Goal: Task Accomplishment & Management: Manage account settings

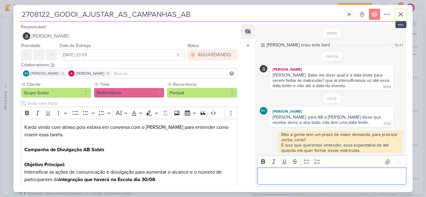
click at [402, 13] on icon at bounding box center [400, 14] width 7 height 7
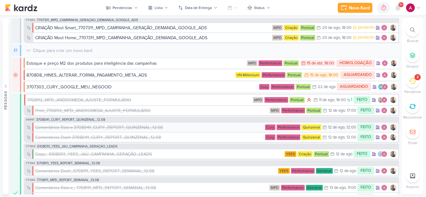
scroll to position [156, 0]
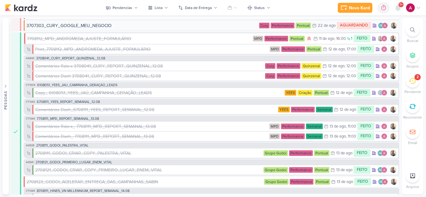
click at [397, 8] on icon at bounding box center [397, 8] width 5 height 6
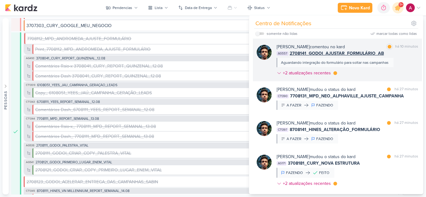
click at [363, 73] on div "Nelito Junior comentou no kard marcar como lida há 10 minutos AG557 2708141_GOD…" at bounding box center [346, 61] width 141 height 35
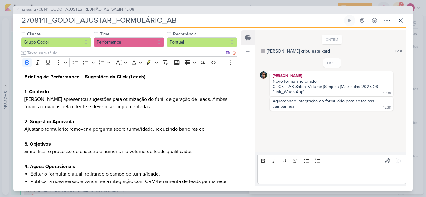
scroll to position [0, 0]
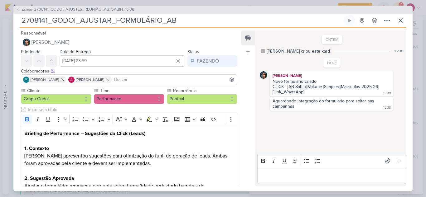
drag, startPoint x: 25, startPoint y: 21, endPoint x: 208, endPoint y: 34, distance: 184.0
click at [208, 34] on div "AG558 2708141_GODOI_AJUSTES_REUNIÃO_AB_SABIN_13.08 2708141_GODOI_AJUSTAR_FORMUL…" at bounding box center [212, 99] width 399 height 186
click at [388, 17] on icon at bounding box center [386, 20] width 7 height 7
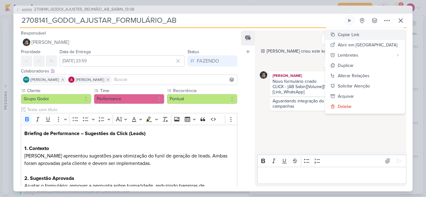
click at [359, 34] on div "Copiar Link" at bounding box center [348, 34] width 22 height 7
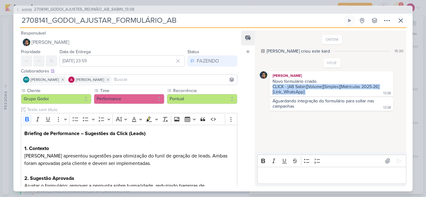
drag, startPoint x: 305, startPoint y: 93, endPoint x: 272, endPoint y: 86, distance: 34.0
click at [272, 86] on div "Novo formulário criado CLICK - [AB Sabin][Volume][Simples][Matrículas 2025-26][…" at bounding box center [331, 87] width 121 height 17
copy div "CLICK - [AB Sabin][Volume][Simples][Matrículas 2025-26][Link_WhatsApp]"
click at [403, 21] on icon at bounding box center [400, 20] width 7 height 7
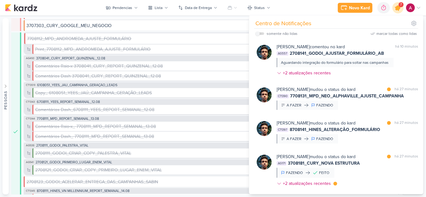
click at [398, 7] on icon at bounding box center [397, 7] width 7 height 7
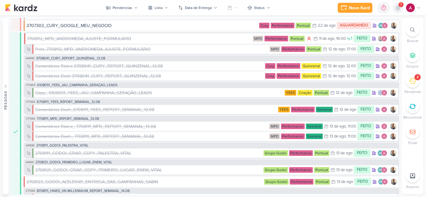
click at [398, 7] on icon at bounding box center [397, 8] width 5 height 6
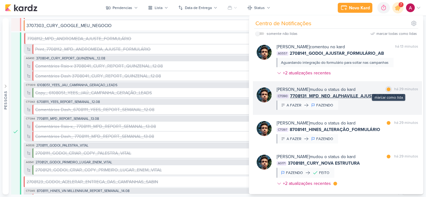
click at [387, 89] on div at bounding box center [388, 90] width 4 height 4
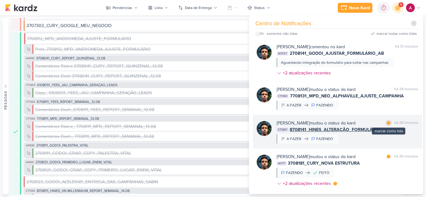
click at [387, 124] on div at bounding box center [388, 123] width 4 height 4
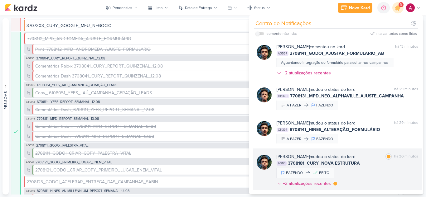
click at [375, 170] on div "Nelito Junior mudou o status do kard marcar como lida há 30 minutos AG171 37081…" at bounding box center [346, 172] width 141 height 36
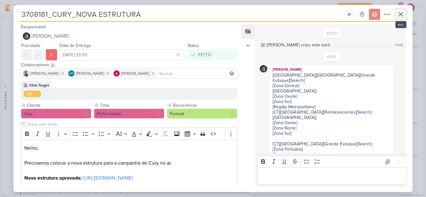
click at [400, 17] on icon at bounding box center [400, 14] width 7 height 7
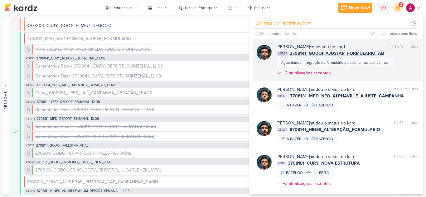
click at [371, 73] on div "Nelito Junior comentou no kard marcar como não lida há 13 minutos AG557 2708141…" at bounding box center [346, 61] width 141 height 35
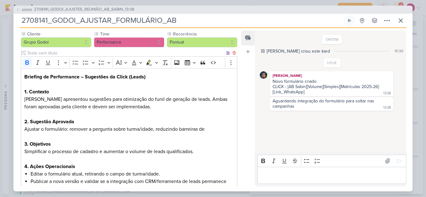
scroll to position [102, 0]
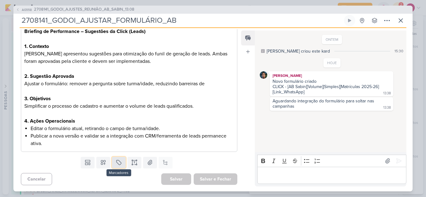
click at [116, 161] on icon at bounding box center [119, 163] width 6 height 6
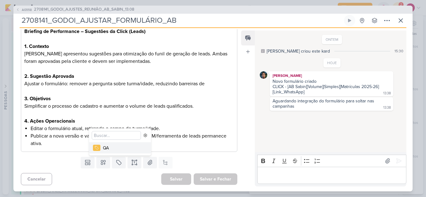
click at [109, 148] on div "QA" at bounding box center [123, 148] width 41 height 7
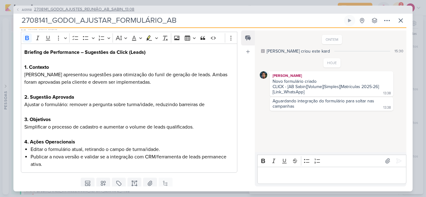
click at [60, 8] on span "2708141_GODOI_AJUSTES_REUNIÃO_AB_SABIN_13.08" at bounding box center [84, 10] width 100 height 6
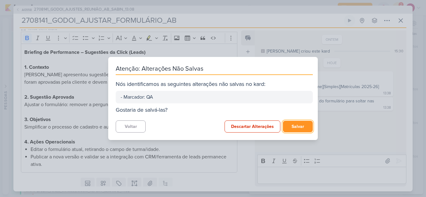
click at [308, 127] on button "Salvar" at bounding box center [298, 127] width 30 height 12
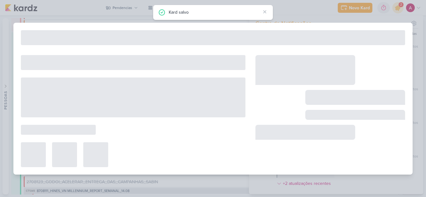
type input "2708141_GODOI_AJUSTES_REUNIÃO_AB_SABIN_13.08"
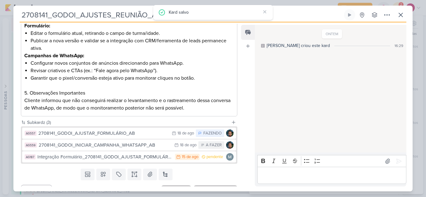
scroll to position [234, 0]
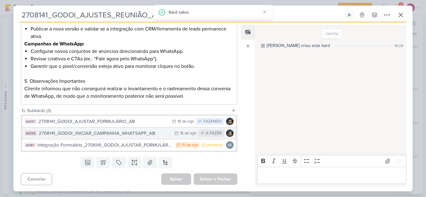
click at [134, 134] on div "2708141_GODOI_INICIAR_CAMPANHA_WHATSAPP_AB" at bounding box center [105, 133] width 132 height 7
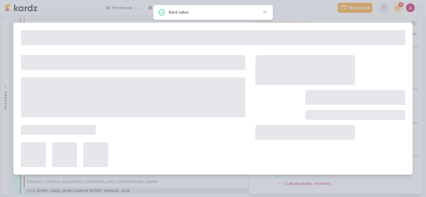
type input "2708141_GODOI_INICIAR_CAMPANHA_WHATSAPP_AB"
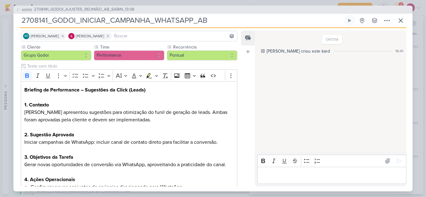
scroll to position [125, 0]
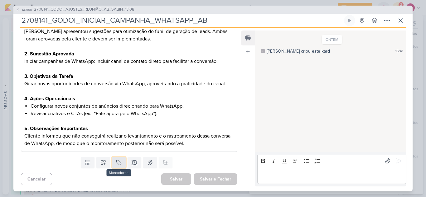
click at [120, 167] on button at bounding box center [119, 162] width 14 height 11
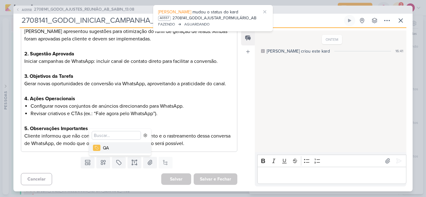
click at [118, 149] on div "QA" at bounding box center [123, 148] width 41 height 7
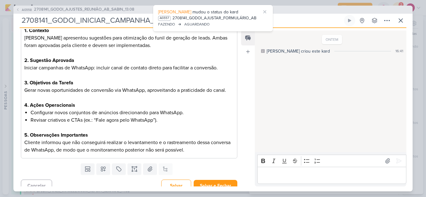
scroll to position [146, 0]
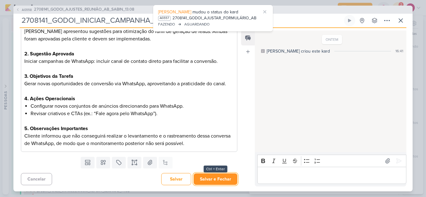
click at [228, 179] on button "Salvar e Fechar" at bounding box center [216, 180] width 44 height 12
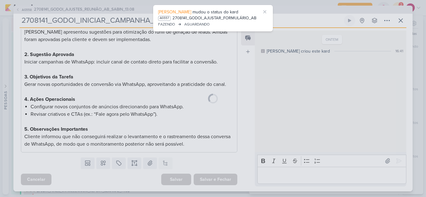
scroll to position [145, 0]
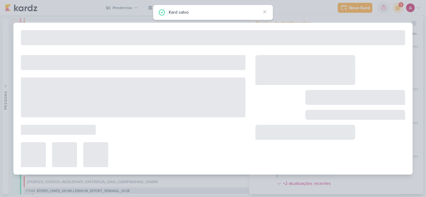
type input "2708141_GODOI_AJUSTES_REUNIÃO_AB_SABIN_13.08"
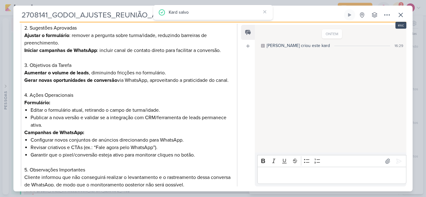
scroll to position [0, 0]
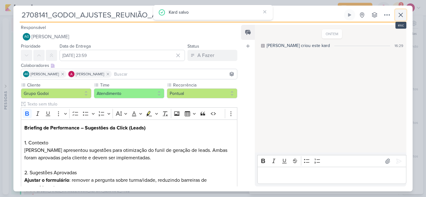
click at [402, 15] on icon at bounding box center [400, 14] width 7 height 7
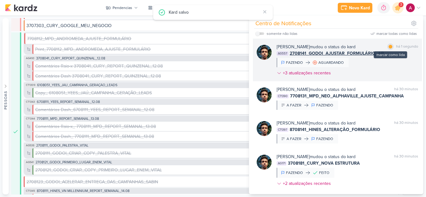
click at [389, 46] on div at bounding box center [390, 47] width 4 height 4
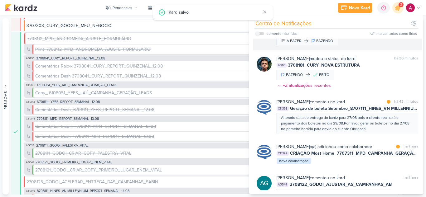
scroll to position [125, 0]
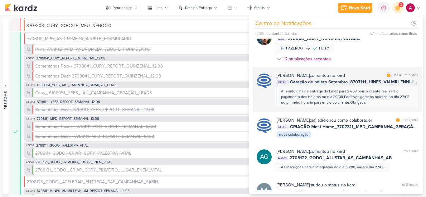
click at [377, 103] on div "Alterado data de entrega do kardz para 27/08 pois o cliente realizará o pagamen…" at bounding box center [347, 96] width 132 height 17
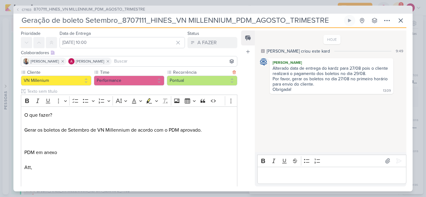
scroll to position [0, 0]
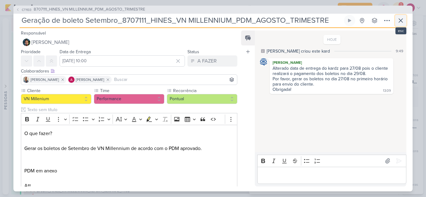
click at [402, 19] on icon at bounding box center [401, 21] width 4 height 4
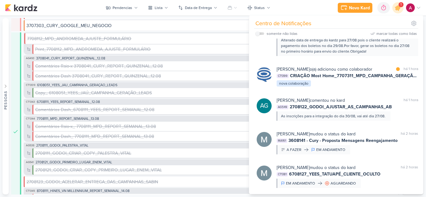
scroll to position [187, 0]
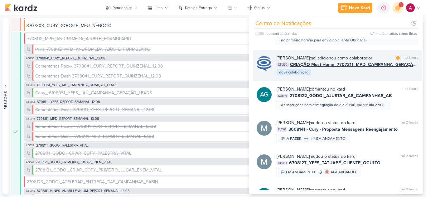
click at [363, 76] on div "Caroline Traven De Andrade o(a) adicionou como colaborador marcar como lida há …" at bounding box center [346, 65] width 141 height 21
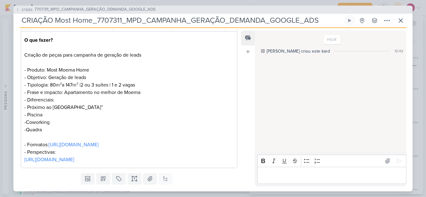
scroll to position [117, 0]
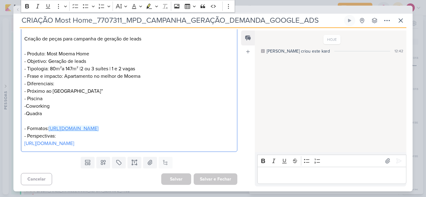
drag, startPoint x: 81, startPoint y: 121, endPoint x: 61, endPoint y: 121, distance: 20.6
click at [61, 126] on link "https://docs.google.com/spreadsheets/d/1aZMiEbvr3nblrTEmdlJfRenYLN-ifKvDAeqGeNk…" at bounding box center [74, 129] width 50 height 6
drag, startPoint x: 169, startPoint y: 129, endPoint x: 50, endPoint y: 121, distance: 119.0
click at [50, 121] on p "O que fazer? Criação de peças para campanha de geração de leads - Produto: Most…" at bounding box center [128, 83] width 209 height 127
click at [282, 171] on div "Editor editing area: main" at bounding box center [331, 175] width 149 height 17
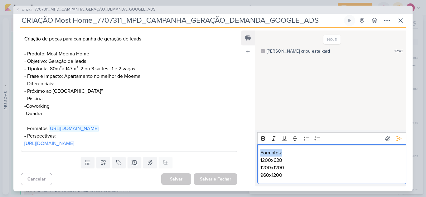
drag, startPoint x: 285, startPoint y: 151, endPoint x: 259, endPoint y: 149, distance: 26.3
click at [255, 154] on div "Rich Text Editor Bold Italic Underline Strikethrough Bulleted List Numbered Lis…" at bounding box center [330, 158] width 151 height 56
click at [262, 141] on icon "Editor toolbar" at bounding box center [263, 138] width 4 height 4
click at [299, 173] on p "960x1200" at bounding box center [331, 175] width 142 height 7
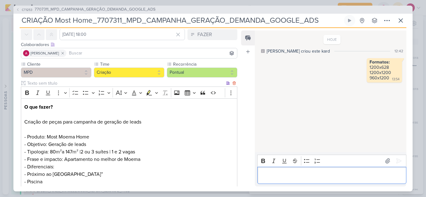
scroll to position [0, 0]
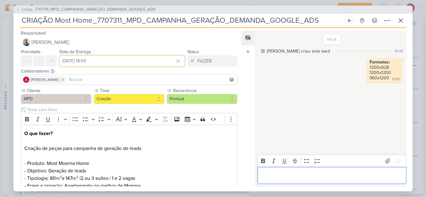
click at [103, 61] on input "20 de agosto de 2025 às 18:00" at bounding box center [122, 60] width 125 height 11
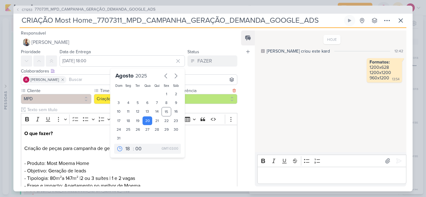
click at [218, 88] on label "Recorrência" at bounding box center [201, 91] width 58 height 7
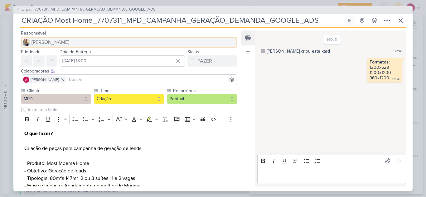
click at [42, 37] on button "Iara Santos" at bounding box center [129, 42] width 216 height 11
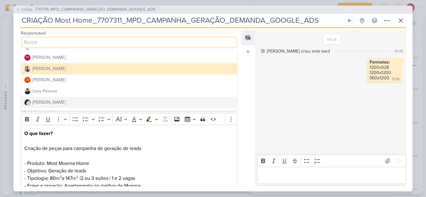
scroll to position [44, 0]
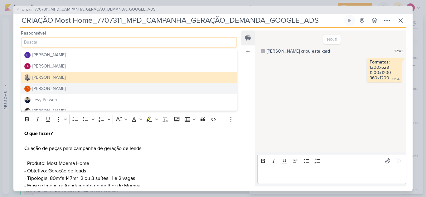
click at [54, 88] on div "[PERSON_NAME]" at bounding box center [48, 88] width 33 height 7
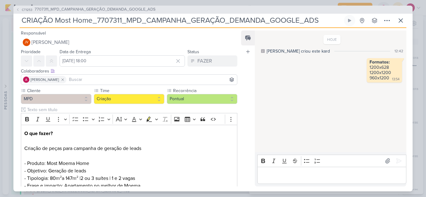
click at [90, 82] on input at bounding box center [152, 79] width 168 height 7
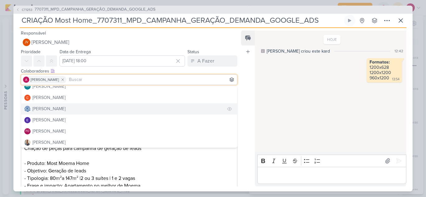
scroll to position [62, 0]
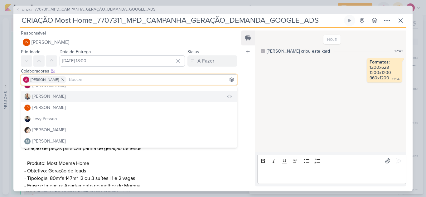
click at [50, 98] on div "Iara Santos" at bounding box center [48, 96] width 33 height 7
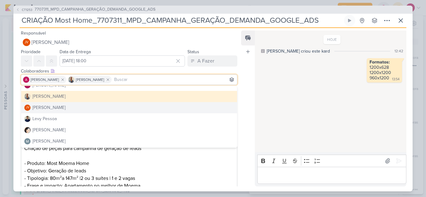
click at [257, 94] on div "HOJE Caroline criou este kard 12:42 Formatos: 1200x628 1200x1200 960x1200 13:54…" at bounding box center [330, 92] width 151 height 122
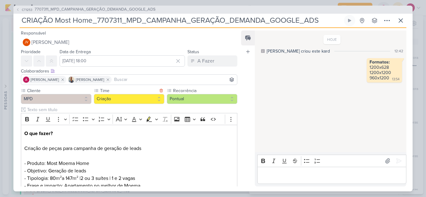
scroll to position [117, 0]
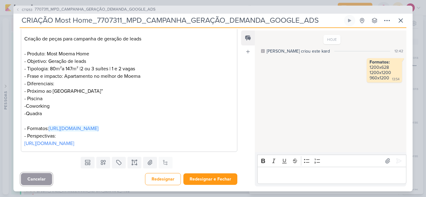
click at [42, 180] on button "Cancelar" at bounding box center [36, 179] width 31 height 12
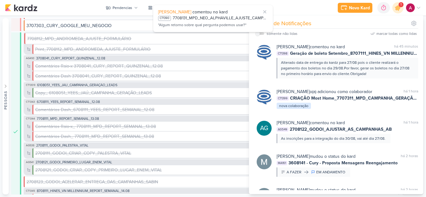
click at [341, 80] on div "Caroline Traven De Andrade comentou no kard marcar como não lida há 45 minutos …" at bounding box center [337, 61] width 169 height 45
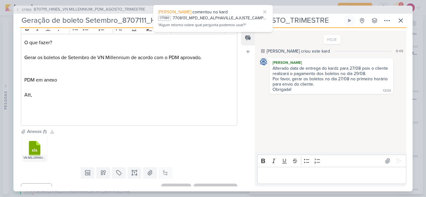
scroll to position [93, 0]
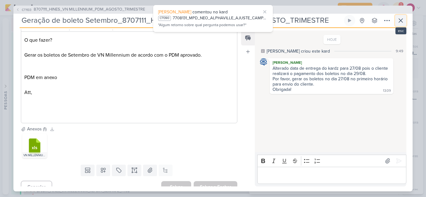
click at [403, 21] on icon at bounding box center [400, 20] width 7 height 7
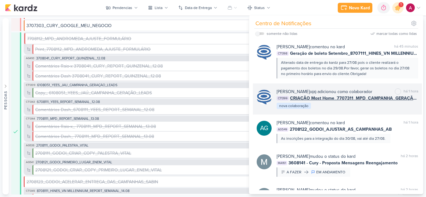
click at [353, 110] on div "Caroline Traven De Andrade o(a) adicionou como colaborador marcar como não lida…" at bounding box center [346, 98] width 141 height 21
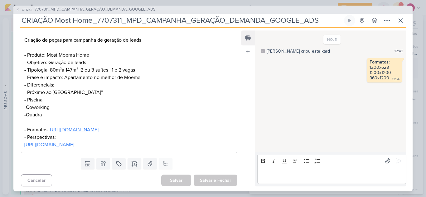
scroll to position [117, 0]
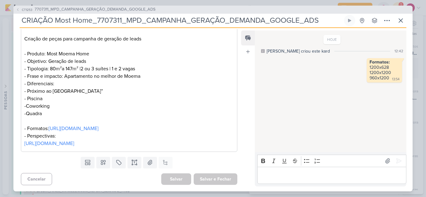
click at [293, 175] on p "Editor editing area: main" at bounding box center [331, 175] width 142 height 7
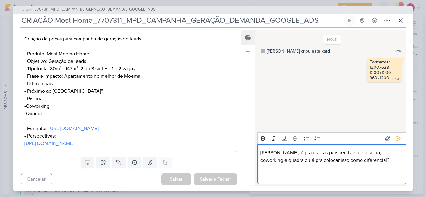
click at [281, 155] on p "Carol, é pra usar as perspectivas de piscina, coworking e quadra ou é pra coloc…" at bounding box center [331, 156] width 142 height 15
click at [291, 161] on p "Carol, é para usar as perspectivas de piscina, coworking e quadra ou é pra colo…" at bounding box center [331, 156] width 142 height 15
click at [274, 173] on p "Editor editing area: main" at bounding box center [331, 175] width 142 height 7
click at [273, 170] on p "Editor editing area: main" at bounding box center [331, 167] width 142 height 7
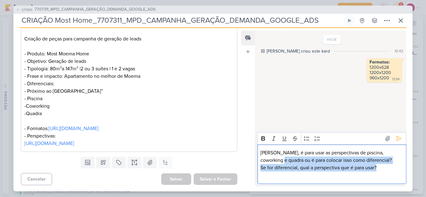
drag, startPoint x: 275, startPoint y: 162, endPoint x: 382, endPoint y: 167, distance: 106.4
click at [382, 167] on div "Carol, é para usar as perspectivas de piscina, coworking e quadra ou é para col…" at bounding box center [331, 165] width 149 height 40
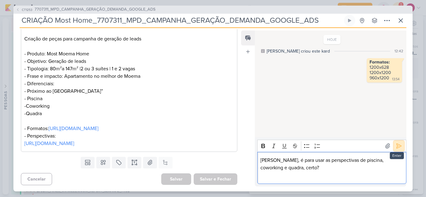
click at [396, 148] on icon at bounding box center [398, 146] width 5 height 5
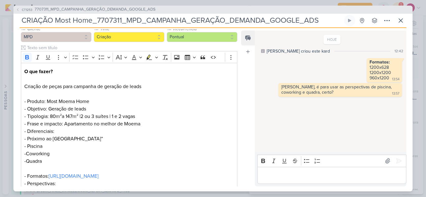
scroll to position [62, 0]
click at [387, 22] on icon at bounding box center [386, 20] width 7 height 7
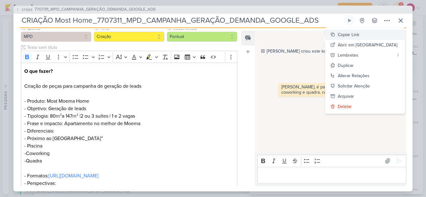
click at [359, 35] on div "Copiar Link" at bounding box center [348, 34] width 22 height 7
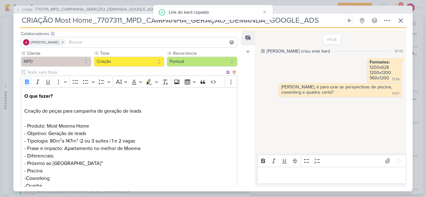
scroll to position [0, 0]
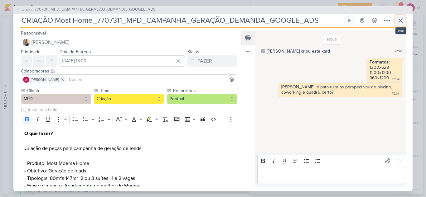
click at [398, 21] on icon at bounding box center [400, 20] width 7 height 7
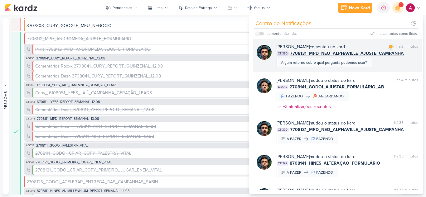
click at [380, 63] on div "Nelito Junior comentou no kard marcar como lida há 2 minutos CT1390 7708131_MPD…" at bounding box center [346, 56] width 141 height 24
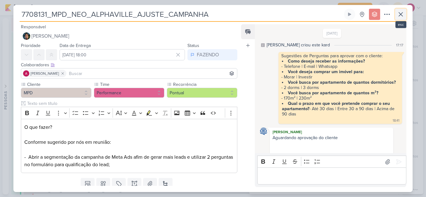
click at [402, 15] on icon at bounding box center [400, 14] width 7 height 7
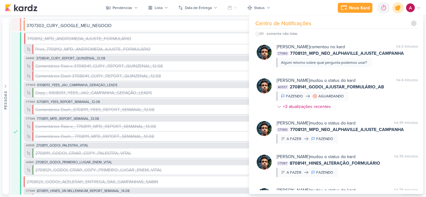
click at [398, 7] on icon at bounding box center [397, 7] width 7 height 7
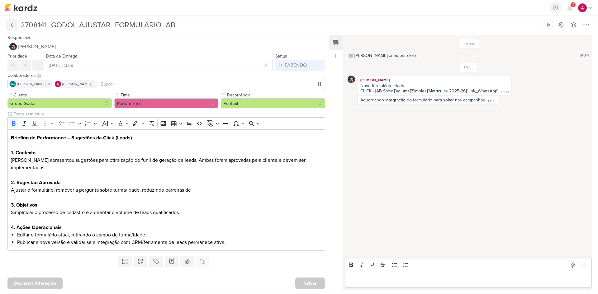
click at [10, 27] on icon at bounding box center [12, 25] width 6 height 6
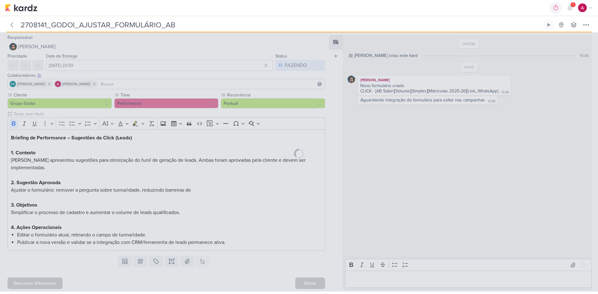
type input "2708141_GODOI_AJUSTES_REUNIÃO_AB_SABIN_13.08"
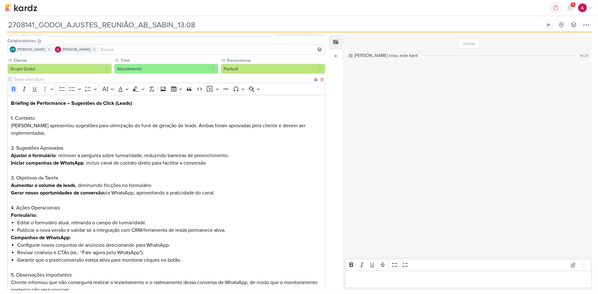
scroll to position [105, 0]
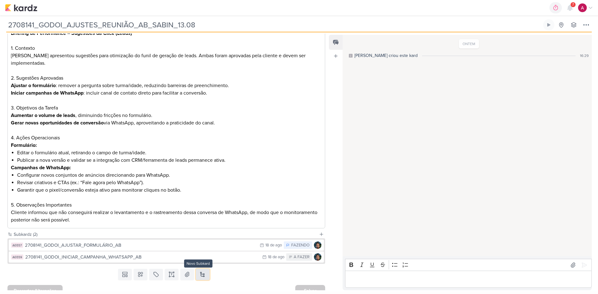
click at [203, 269] on button at bounding box center [203, 274] width 14 height 11
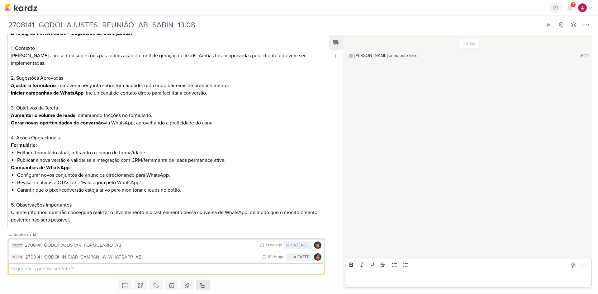
paste input "2708141_GODOI_AJUSTAR_FORMULÁRIO_AB"
click at [215, 264] on input "Integração Formulário_2708141_GODOI_AJUSTAR_FORMULÁRIO_AB" at bounding box center [166, 269] width 315 height 10
type input "Integração Formulário_2708141_GODOI_AJUSTAR_FORMULÁRIO_AB"
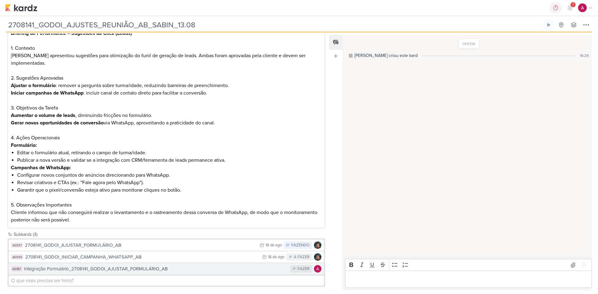
click at [180, 266] on div "Integração Formulário_2708141_GODOI_AJUSTAR_FORMULÁRIO_AB" at bounding box center [155, 269] width 263 height 7
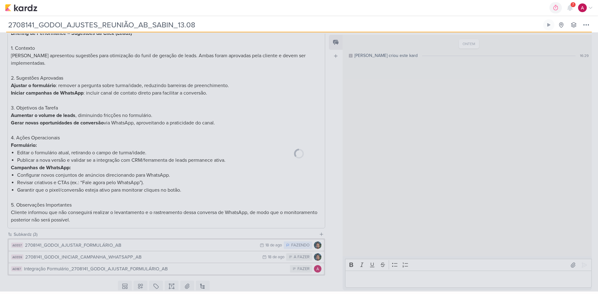
type input "Integração Formulário_2708141_GODOI_AJUSTAR_FORMULÁRIO_AB"
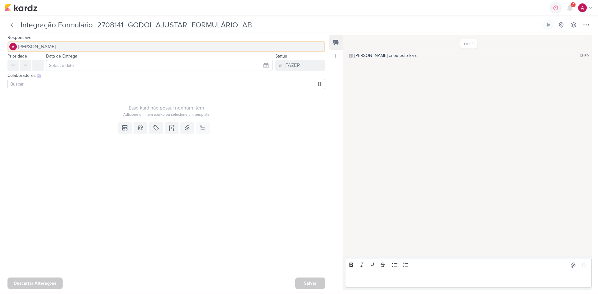
click at [55, 47] on span "[PERSON_NAME]" at bounding box center [37, 46] width 38 height 7
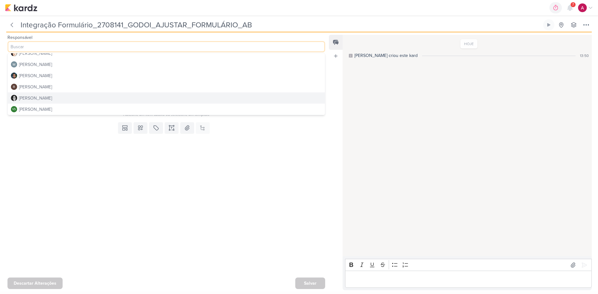
scroll to position [75, 0]
click at [43, 97] on div "[PERSON_NAME]" at bounding box center [35, 96] width 33 height 7
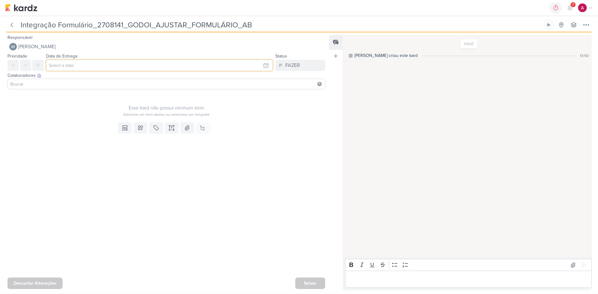
click at [65, 61] on input "text" at bounding box center [159, 65] width 227 height 11
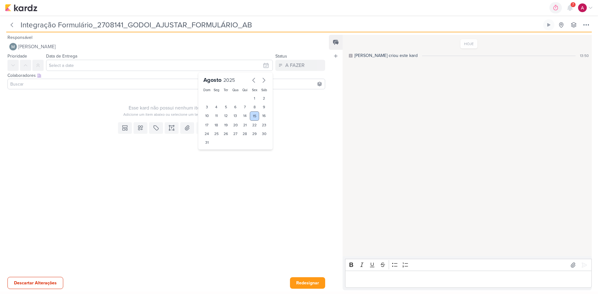
click at [251, 112] on div "15" at bounding box center [255, 116] width 10 height 9
type input "15 de agosto de 2025 às 23:59"
click at [127, 83] on input at bounding box center [166, 83] width 315 height 7
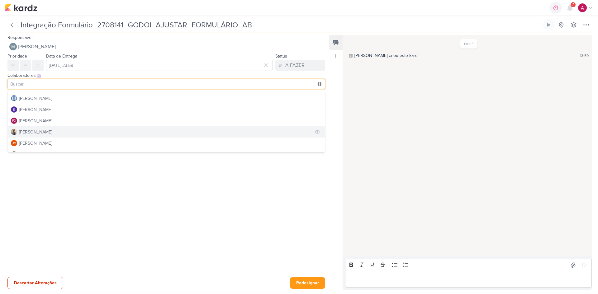
click at [40, 133] on div "Iara Santos" at bounding box center [35, 132] width 33 height 7
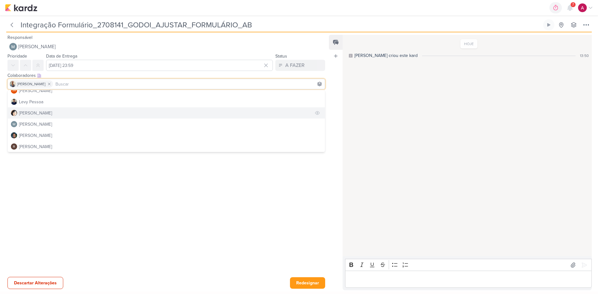
scroll to position [93, 0]
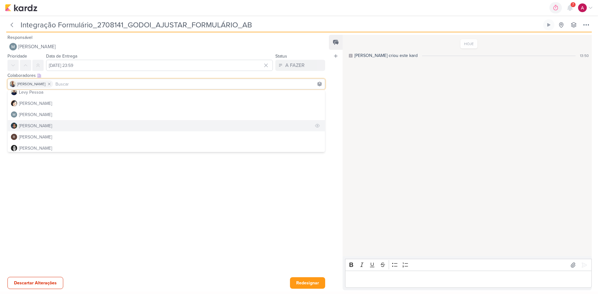
click at [34, 124] on div "[PERSON_NAME]" at bounding box center [35, 126] width 33 height 7
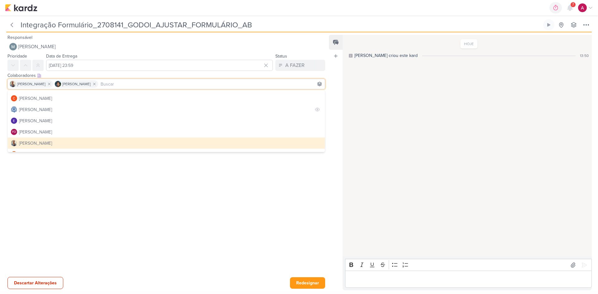
scroll to position [0, 0]
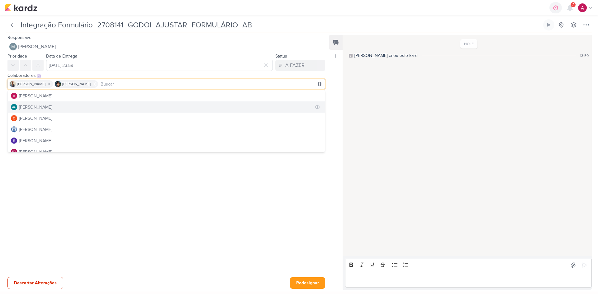
click at [45, 108] on div "[PERSON_NAME]" at bounding box center [35, 107] width 33 height 7
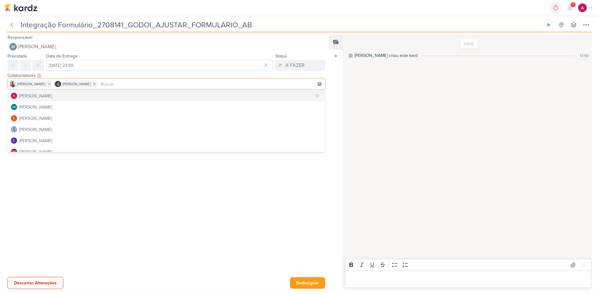
click at [45, 94] on div "[PERSON_NAME]" at bounding box center [35, 96] width 33 height 7
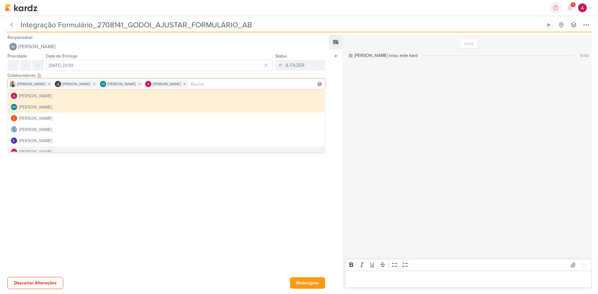
drag, startPoint x: 201, startPoint y: 220, endPoint x: 167, endPoint y: 187, distance: 47.8
click at [201, 219] on div at bounding box center [164, 212] width 328 height 126
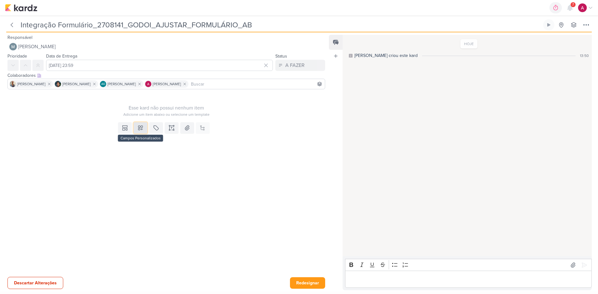
click at [137, 124] on button at bounding box center [141, 127] width 14 height 11
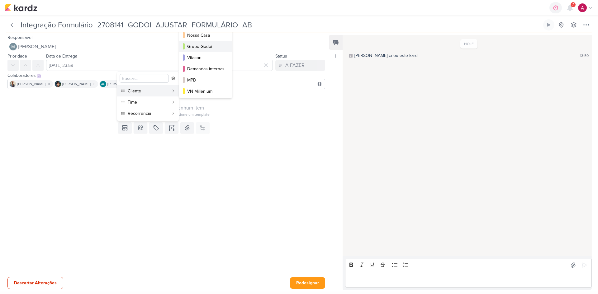
click at [214, 47] on div "Grupo Godoi" at bounding box center [205, 46] width 37 height 7
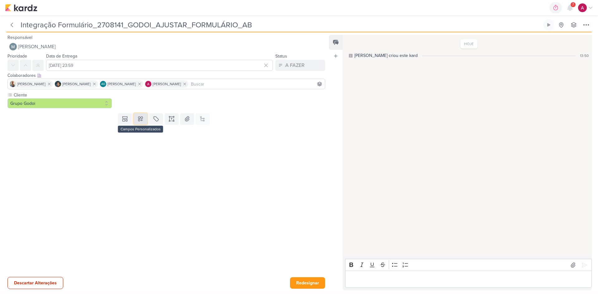
click at [138, 121] on icon at bounding box center [140, 119] width 6 height 6
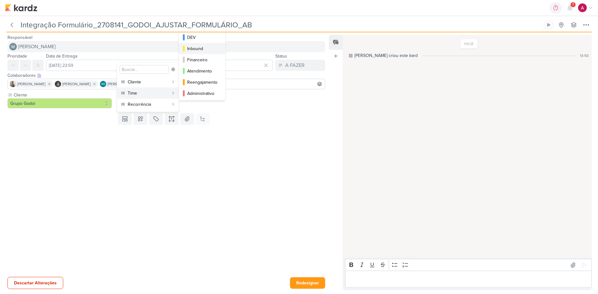
click at [205, 49] on div "Inbound" at bounding box center [202, 48] width 31 height 7
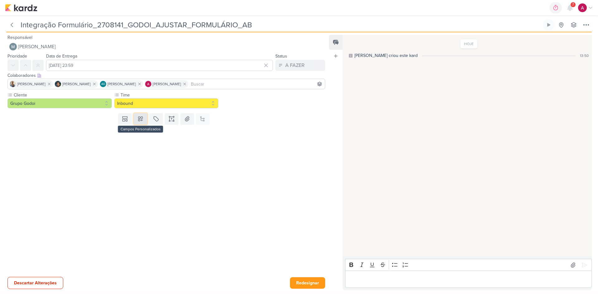
click at [138, 120] on icon at bounding box center [140, 119] width 6 height 6
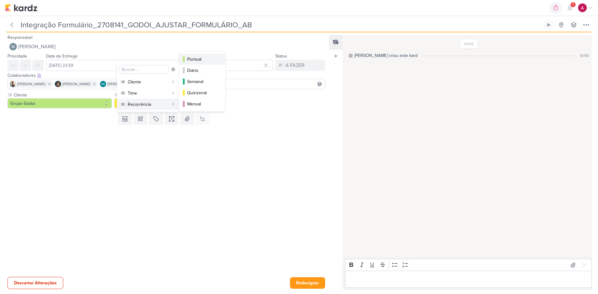
click at [198, 60] on div "Pontual" at bounding box center [202, 59] width 31 height 7
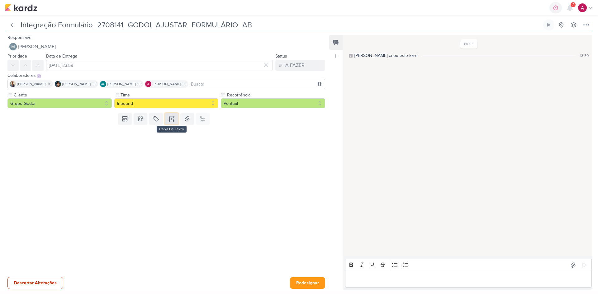
click at [170, 123] on button at bounding box center [172, 118] width 14 height 11
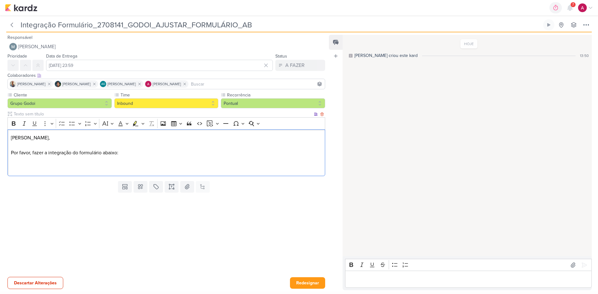
click at [21, 167] on p "Editor editing area: main" at bounding box center [166, 167] width 311 height 7
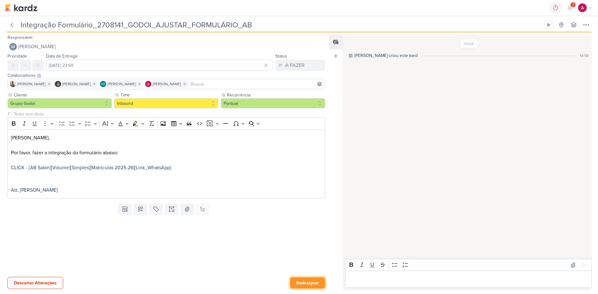
click at [305, 280] on button "Redesignar" at bounding box center [307, 284] width 35 height 12
click at [11, 26] on icon at bounding box center [12, 25] width 6 height 6
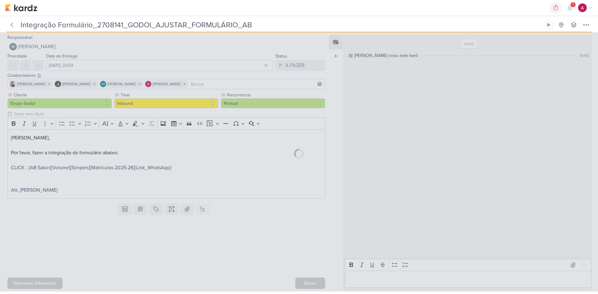
type input "2708141_GODOI_AJUSTES_REUNIÃO_AB_SABIN_13.08"
type input "18 de agosto de 2025 às 23:59"
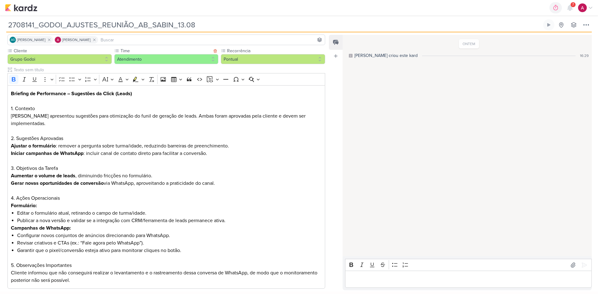
scroll to position [117, 0]
